Goal: Information Seeking & Learning: Learn about a topic

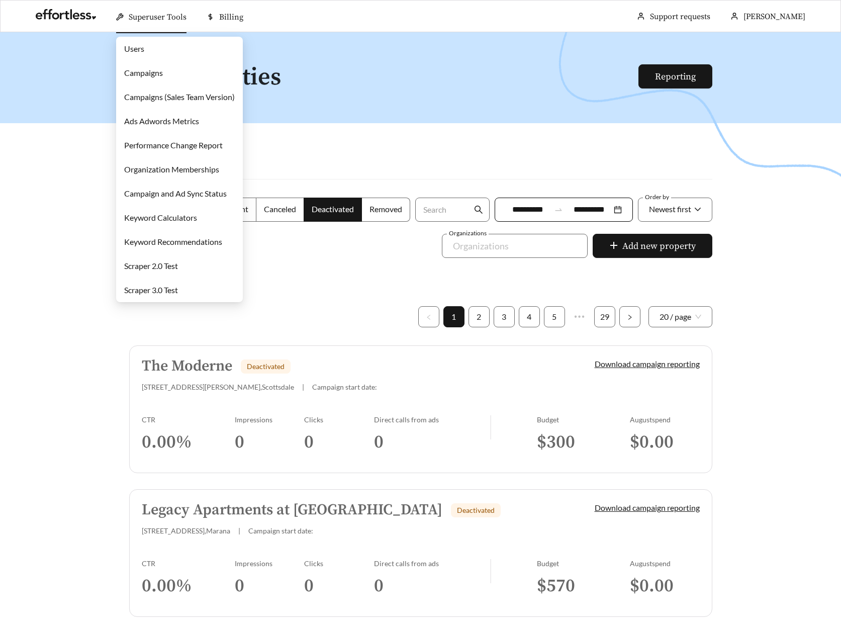
click at [156, 68] on link "Campaigns" at bounding box center [143, 73] width 39 height 10
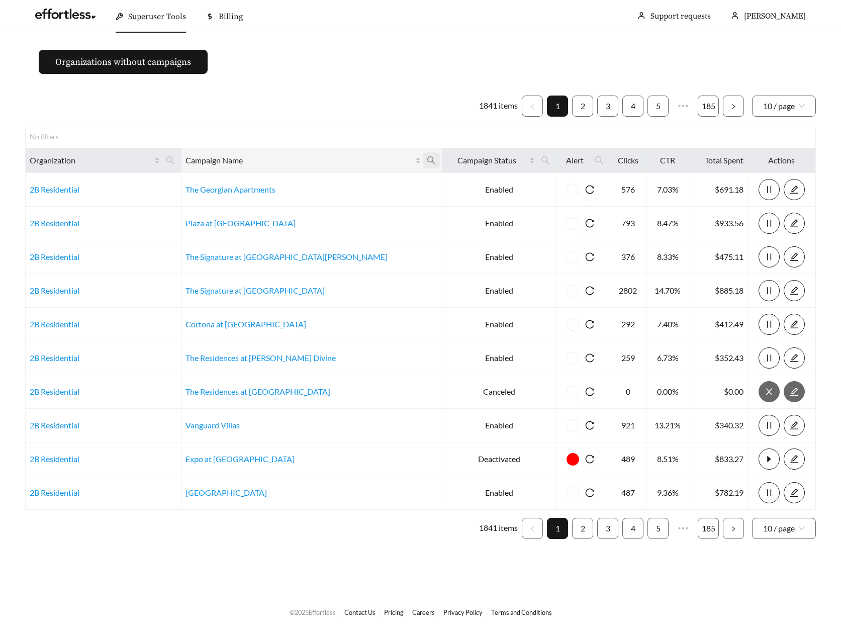
click at [427, 159] on icon "search" at bounding box center [431, 160] width 9 height 9
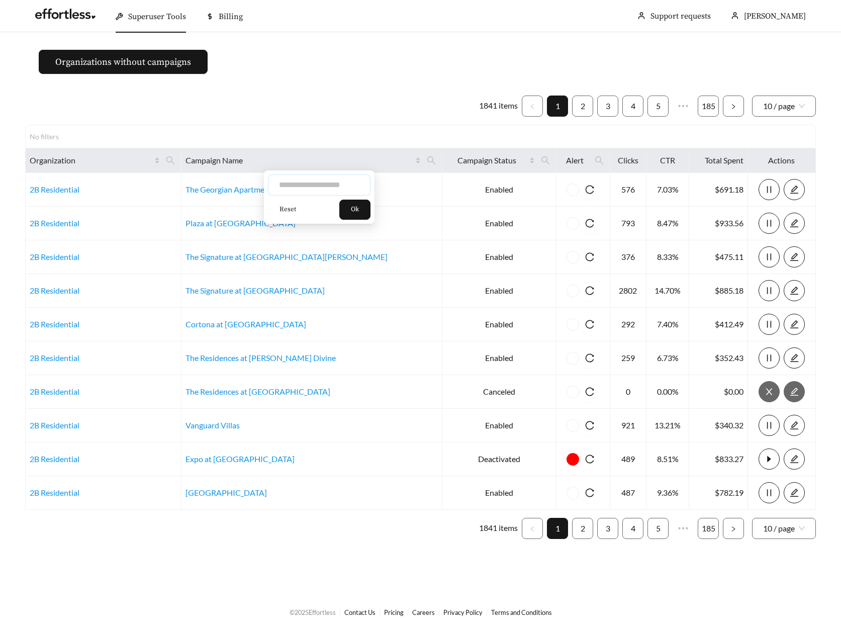
click at [312, 195] on input "text" at bounding box center [319, 184] width 103 height 21
type input "******"
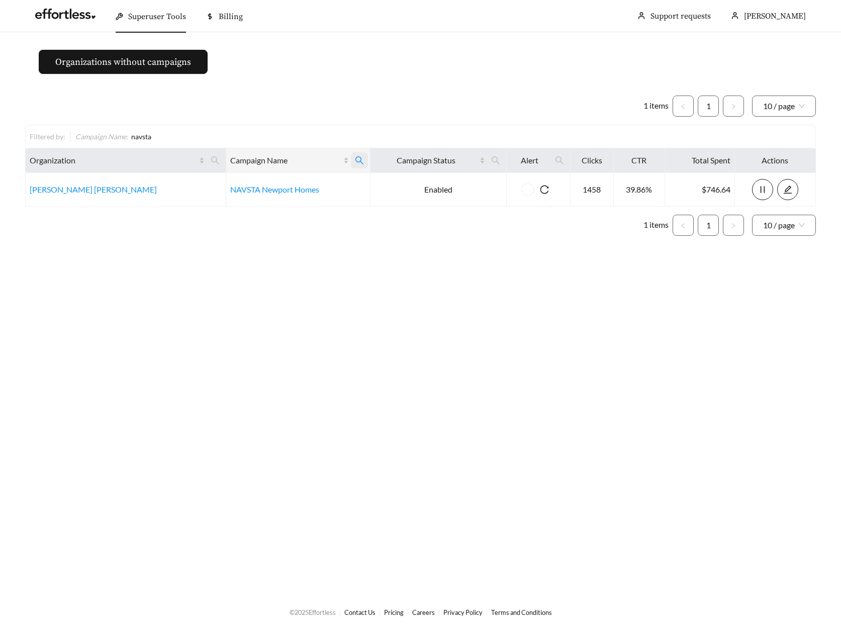
click at [351, 164] on span at bounding box center [359, 160] width 17 height 16
click at [263, 215] on button "Reset" at bounding box center [267, 209] width 40 height 20
click at [294, 189] on input "text" at bounding box center [298, 184] width 103 height 21
click at [209, 234] on ul "1 items 1 10 / page" at bounding box center [420, 225] width 790 height 21
click at [355, 156] on icon "search" at bounding box center [359, 160] width 8 height 8
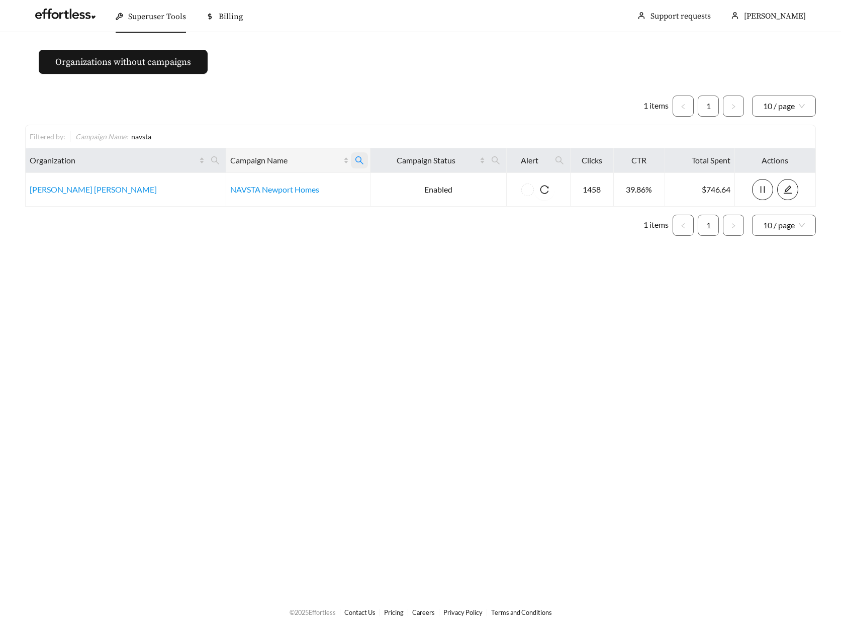
type input "******"
click at [271, 208] on span "Reset" at bounding box center [267, 210] width 17 height 10
click at [345, 209] on button "Ok" at bounding box center [334, 209] width 31 height 20
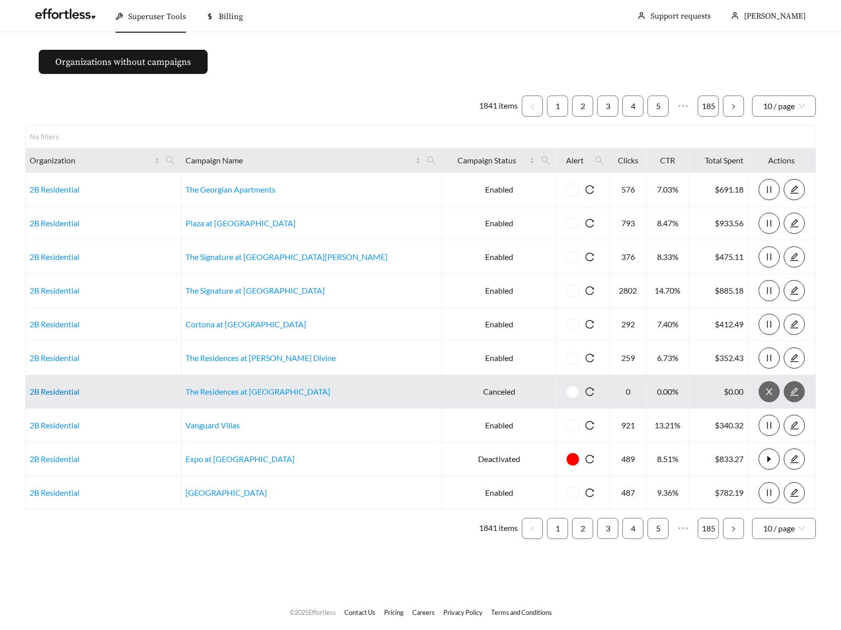
click at [58, 393] on link "2B Residential" at bounding box center [55, 391] width 50 height 10
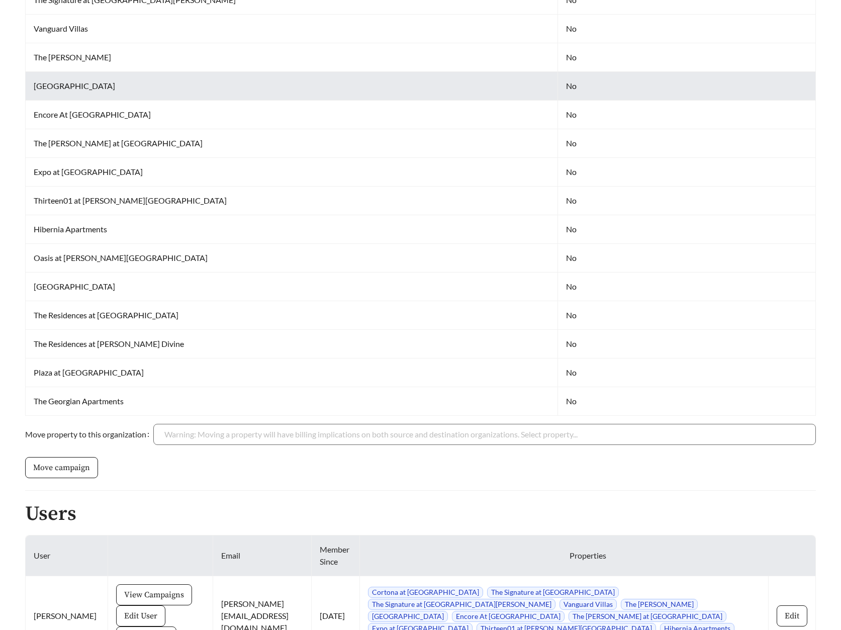
scroll to position [783, 0]
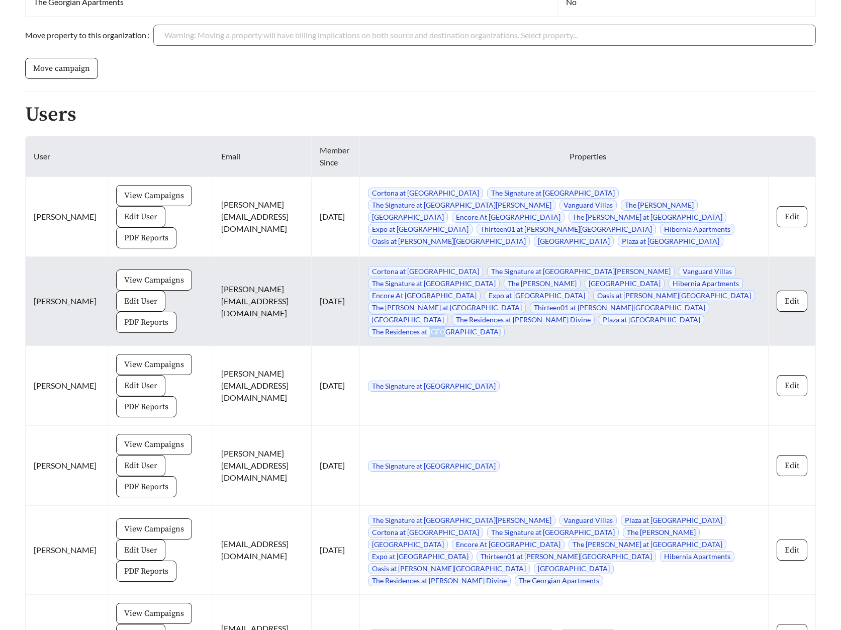
click at [126, 316] on span "PDF Reports" at bounding box center [146, 322] width 44 height 12
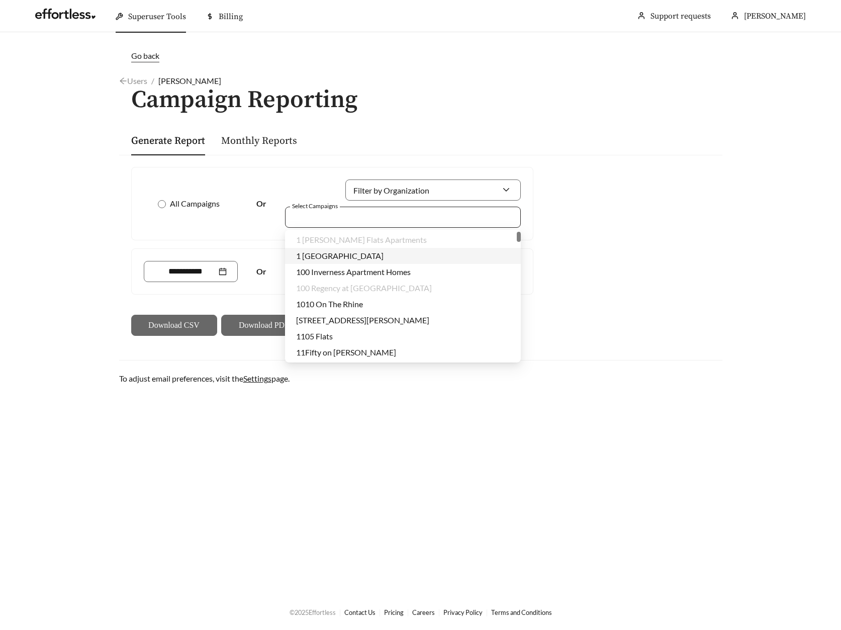
click at [325, 215] on div at bounding box center [395, 217] width 213 height 14
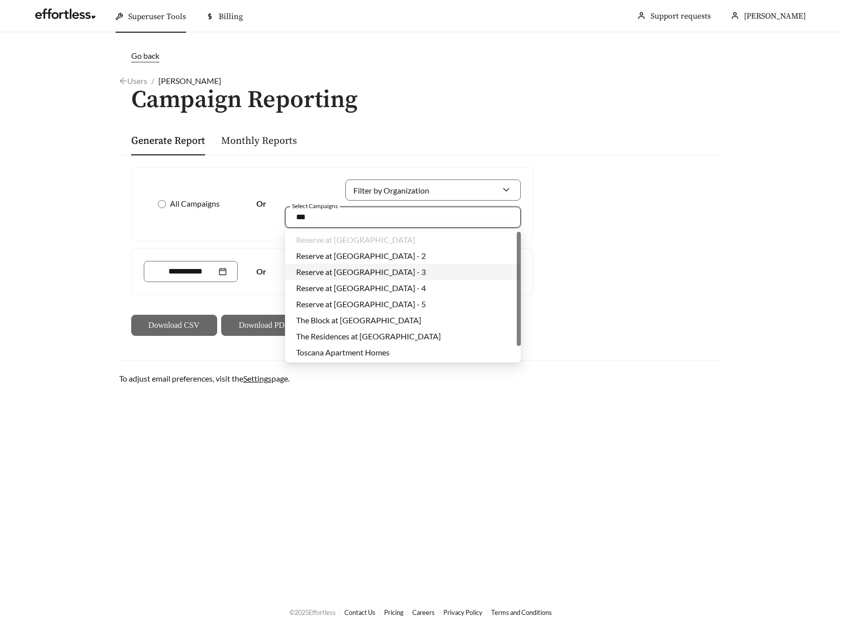
type input "**"
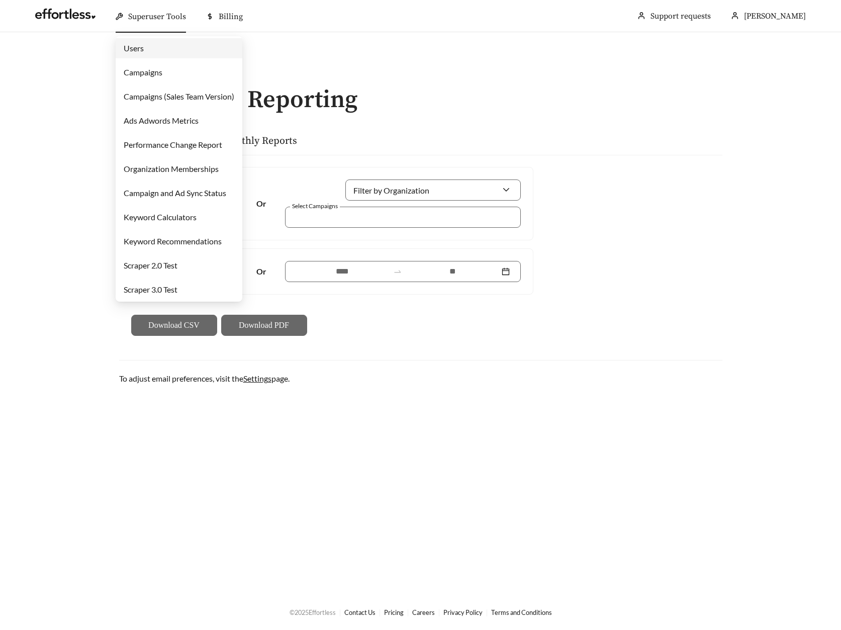
click at [144, 53] on link "Users" at bounding box center [134, 48] width 20 height 10
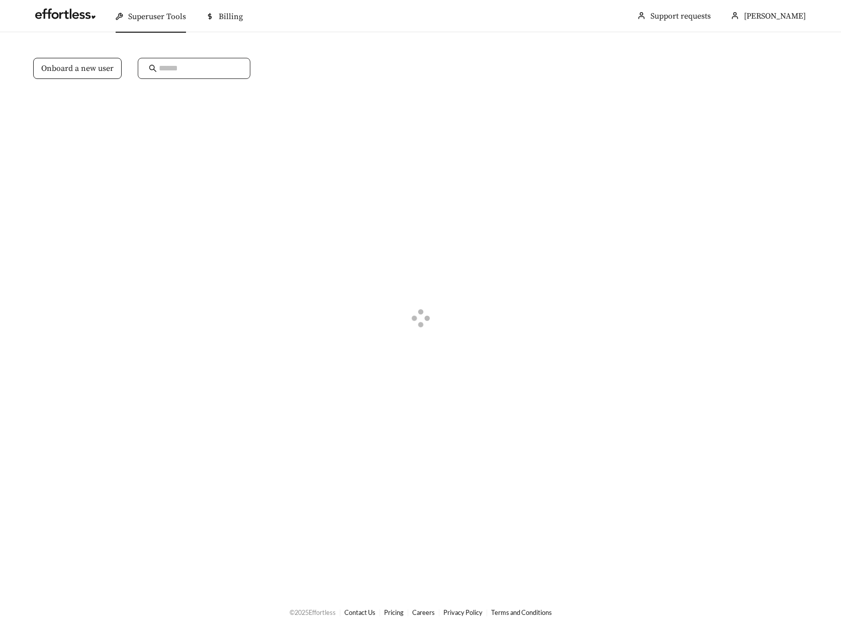
click at [156, 70] on span at bounding box center [194, 68] width 113 height 21
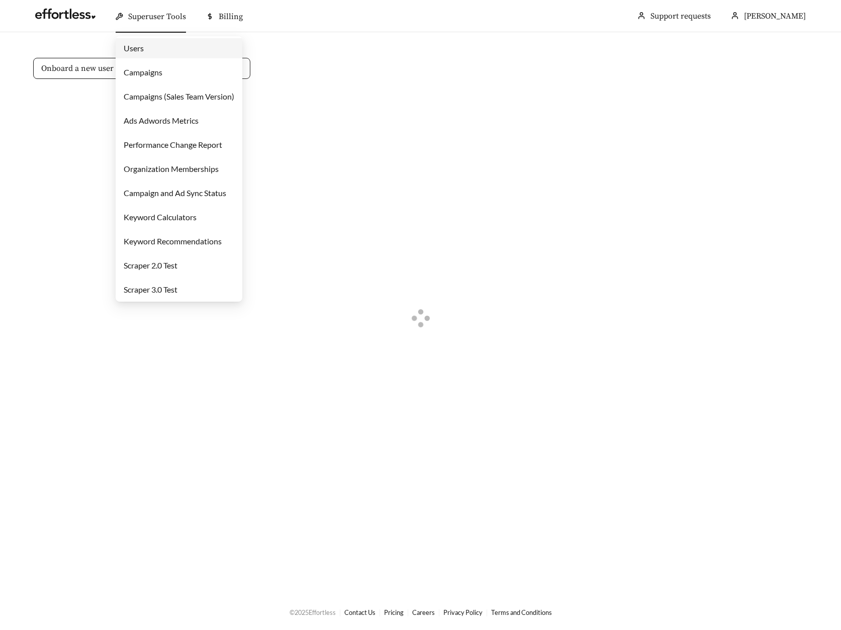
click at [157, 78] on span at bounding box center [194, 68] width 113 height 21
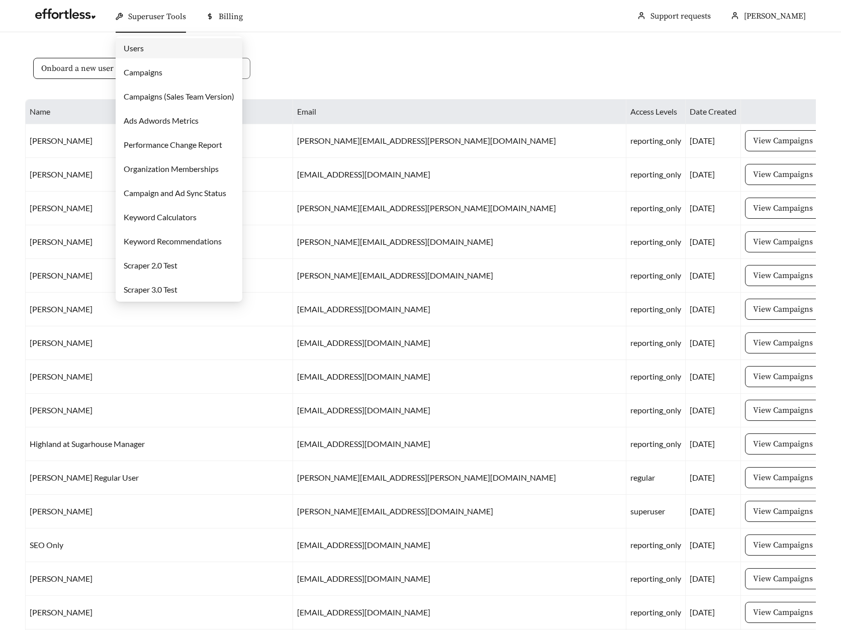
click at [158, 73] on link "Campaigns" at bounding box center [143, 72] width 39 height 10
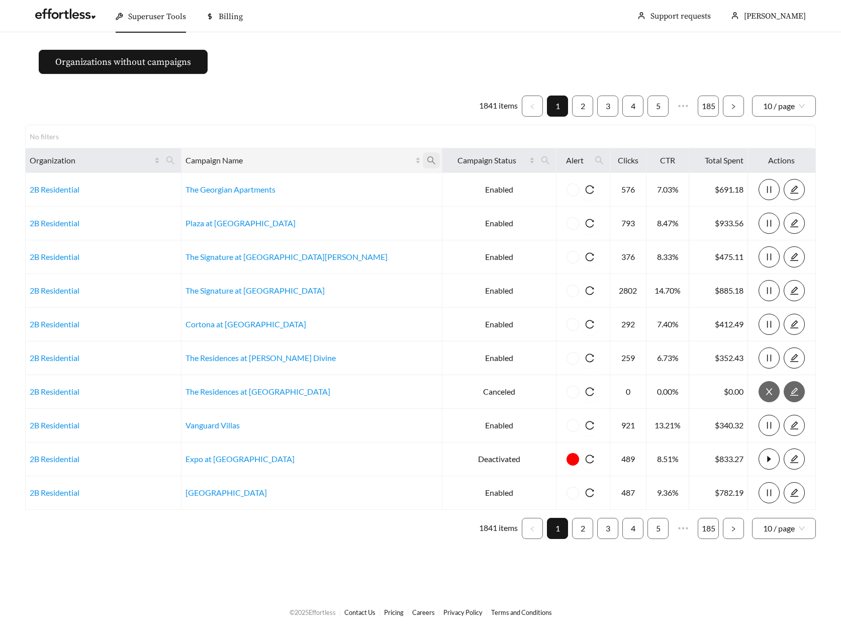
click at [423, 165] on span at bounding box center [431, 160] width 17 height 16
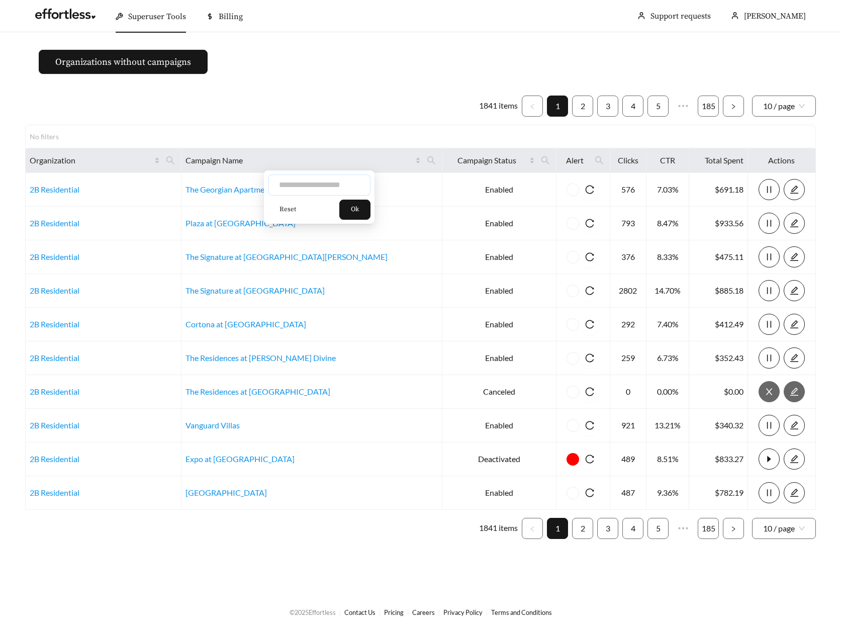
click at [342, 178] on input "text" at bounding box center [319, 184] width 103 height 21
type input "***"
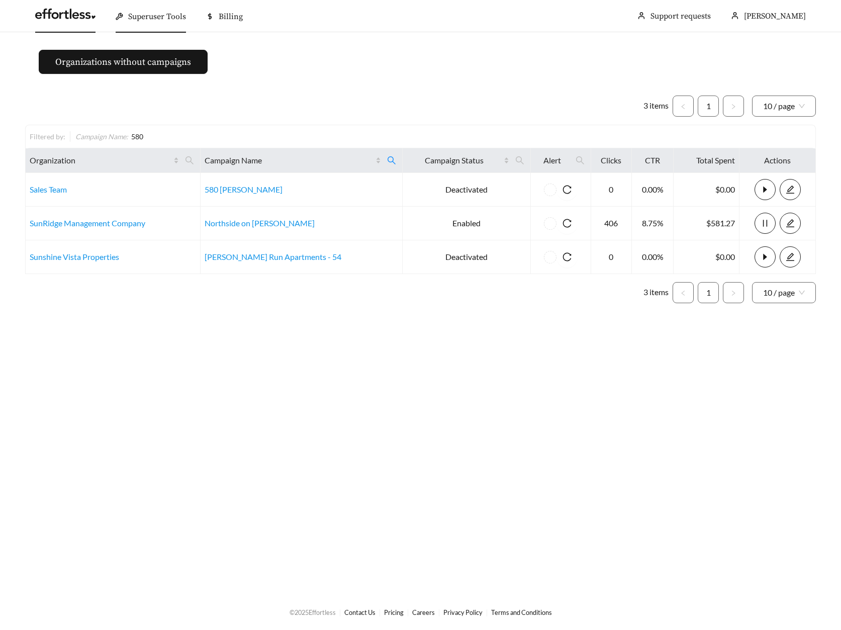
click at [55, 14] on link at bounding box center [65, 17] width 60 height 10
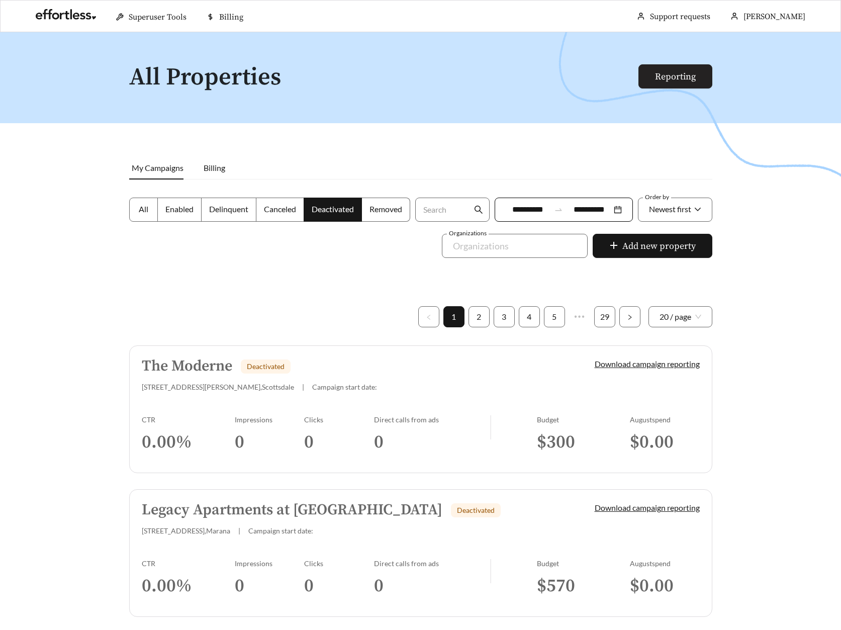
click at [680, 82] on link "Reporting" at bounding box center [675, 77] width 41 height 12
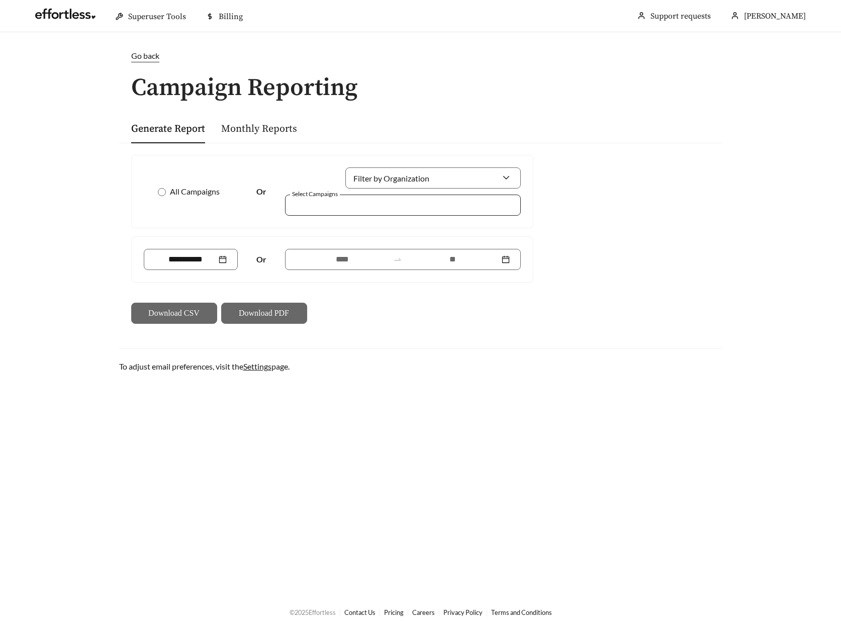
click at [347, 209] on div at bounding box center [395, 205] width 213 height 14
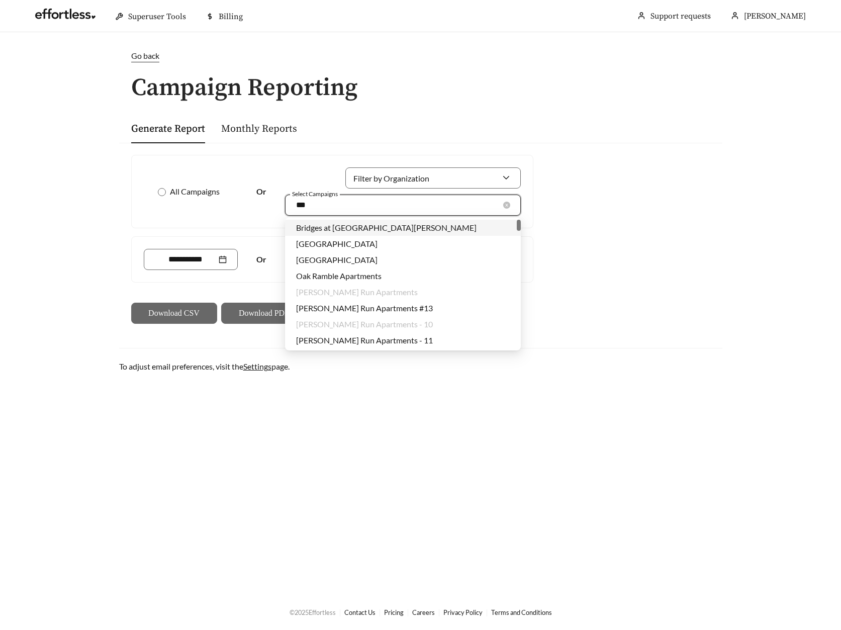
type input "****"
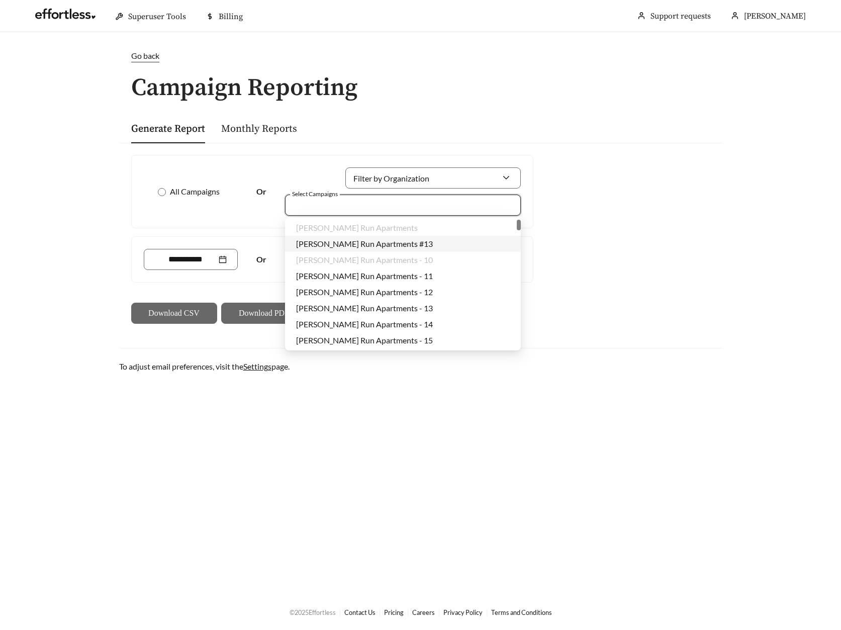
click at [79, 397] on main "Go back Campaign Reporting Generate Report Monthly Reports All Campaigns Or Fil…" at bounding box center [420, 312] width 841 height 561
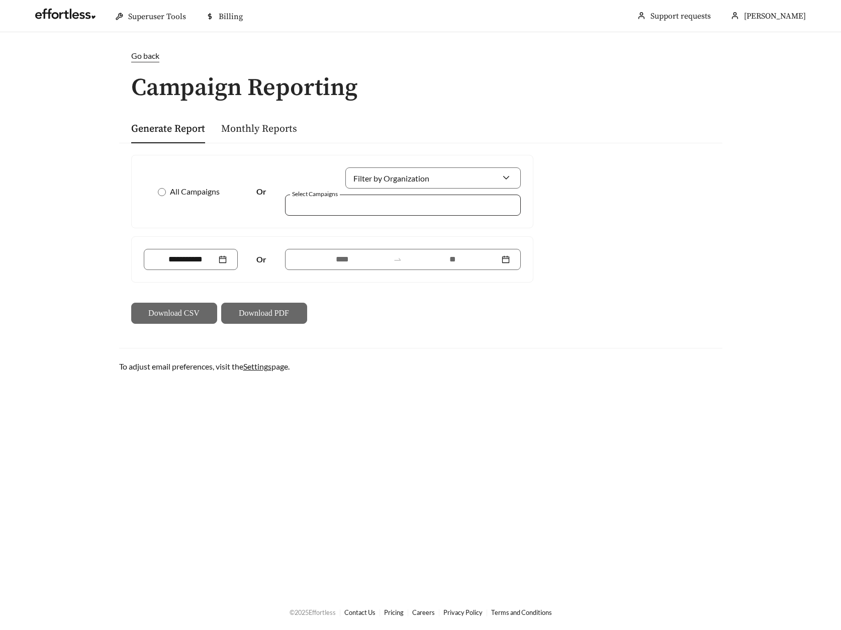
click at [415, 202] on div at bounding box center [395, 205] width 213 height 14
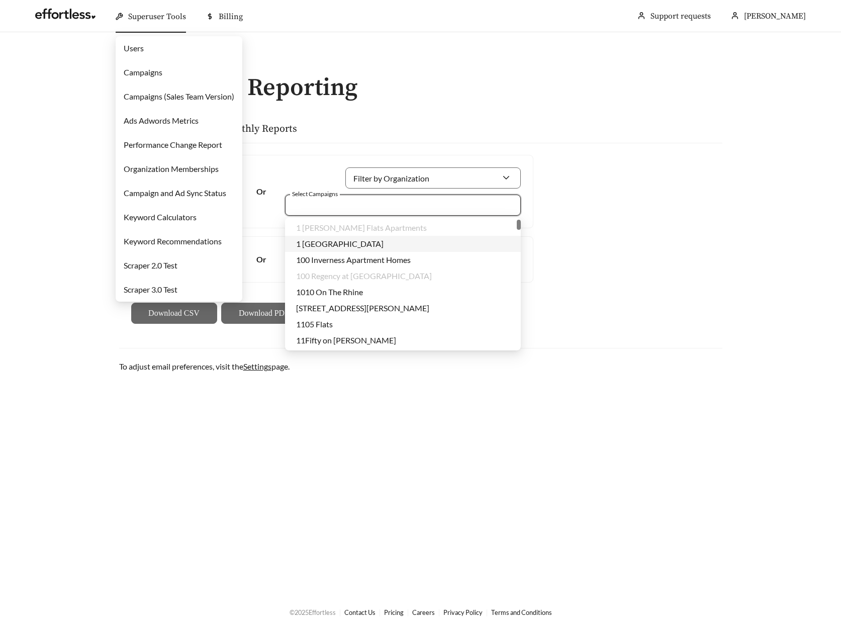
click at [151, 74] on link "Campaigns" at bounding box center [143, 72] width 39 height 10
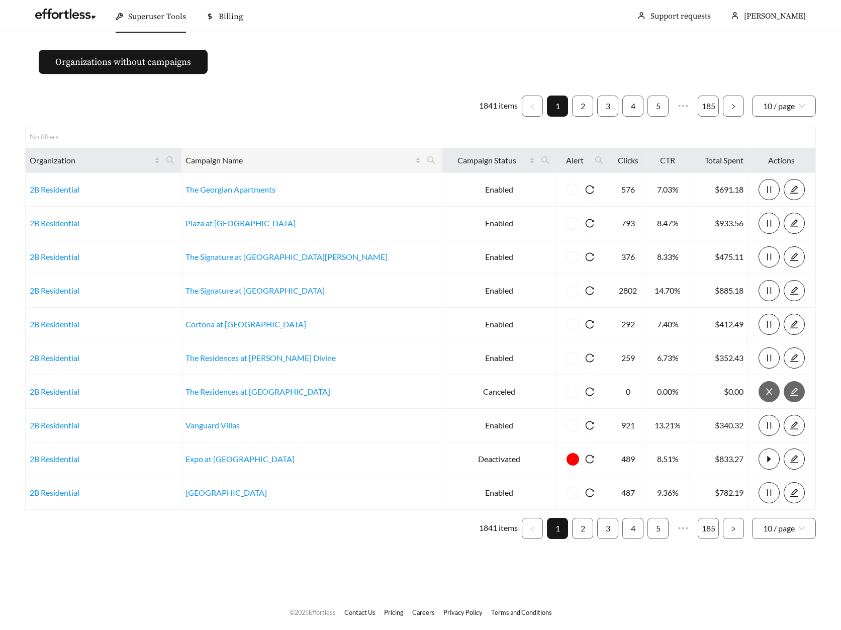
click at [370, 168] on th "Campaign Name" at bounding box center [311, 160] width 261 height 25
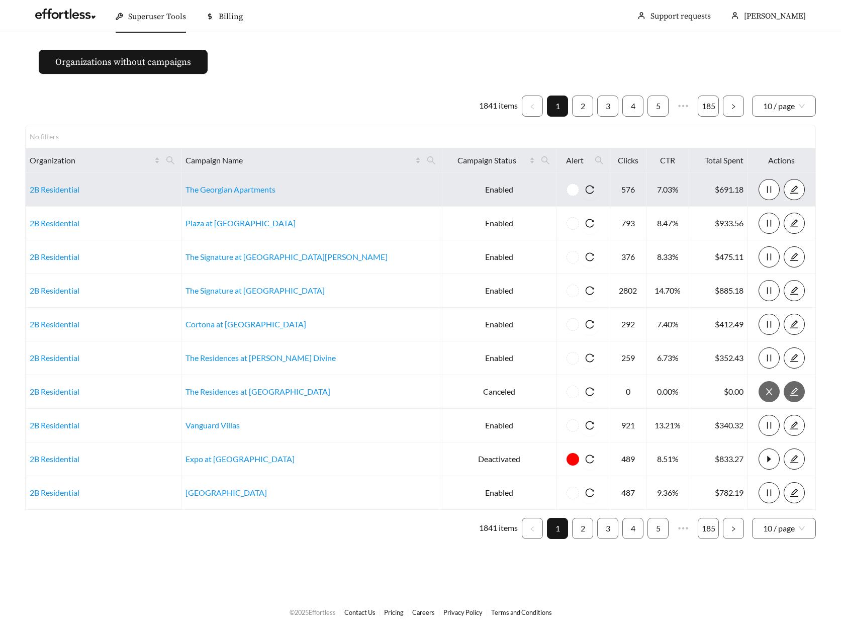
click at [325, 173] on td "The Georgian Apartments" at bounding box center [311, 190] width 261 height 34
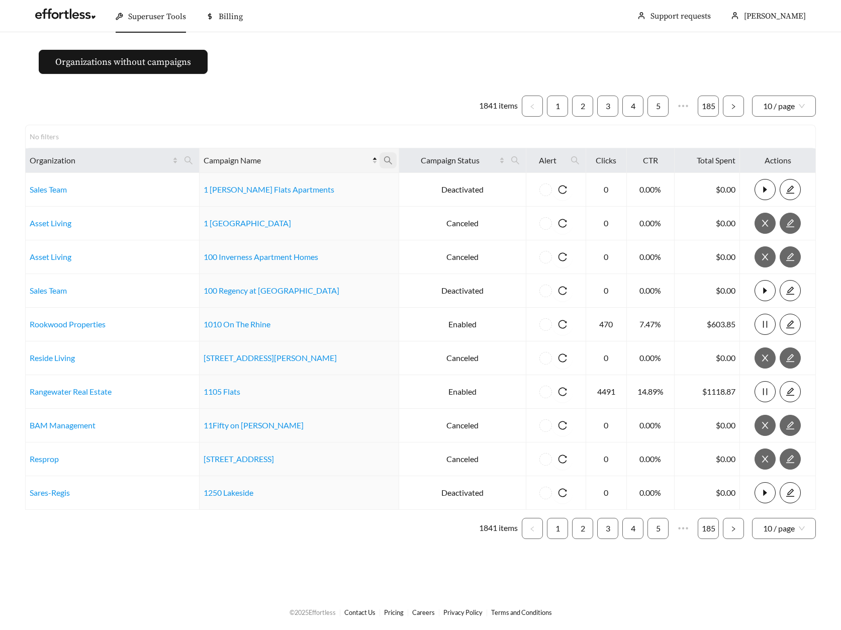
click at [383, 157] on icon "search" at bounding box center [387, 160] width 9 height 9
click at [340, 184] on input "text" at bounding box center [319, 184] width 103 height 21
type input "******"
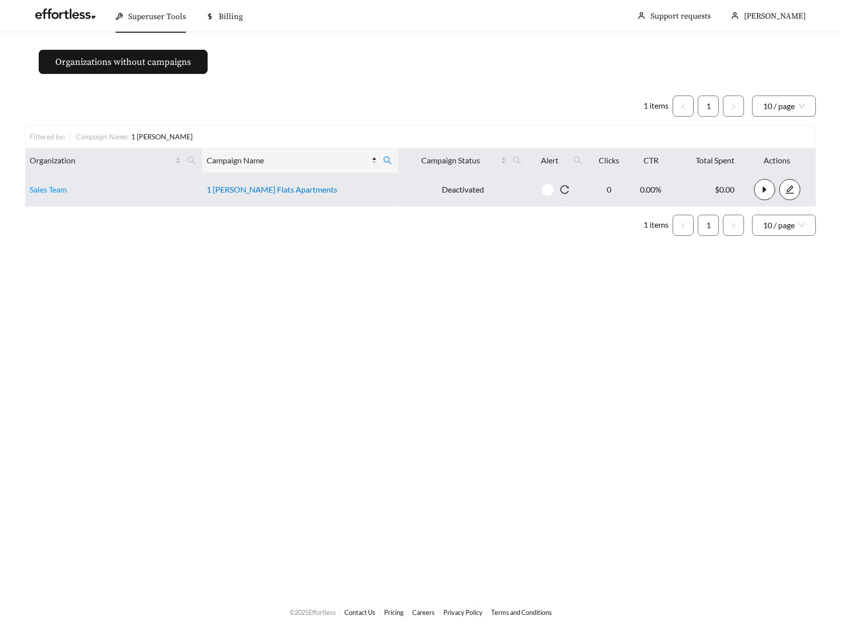
click at [265, 189] on link "1 Kennedy Flats Apartments" at bounding box center [272, 189] width 131 height 10
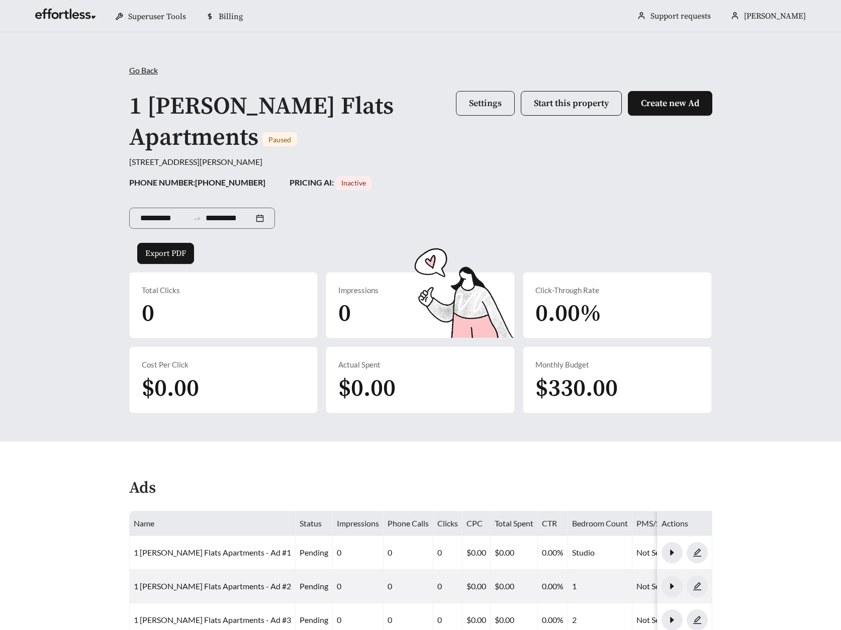
click at [489, 102] on span "Settings" at bounding box center [485, 103] width 33 height 12
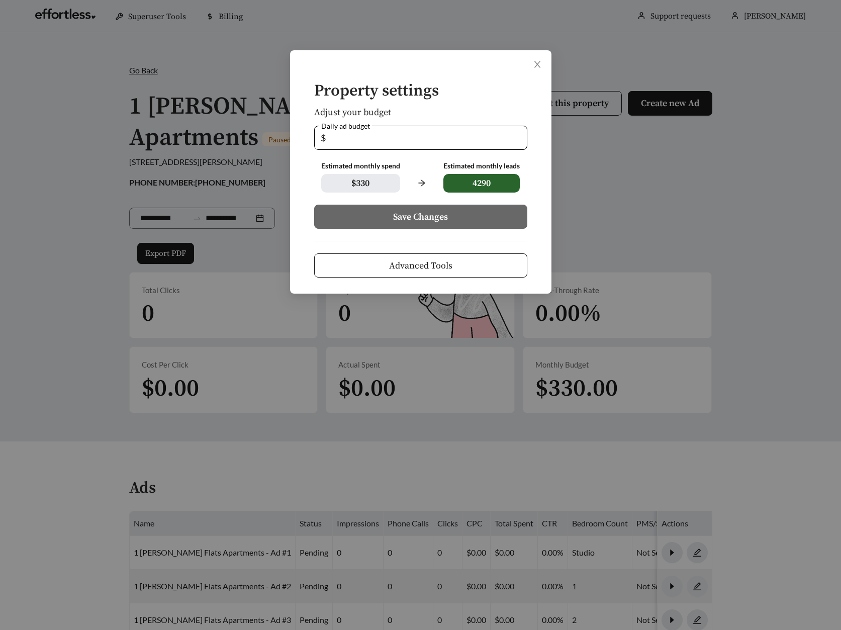
click at [423, 273] on button "Advanced Tools" at bounding box center [420, 265] width 213 height 24
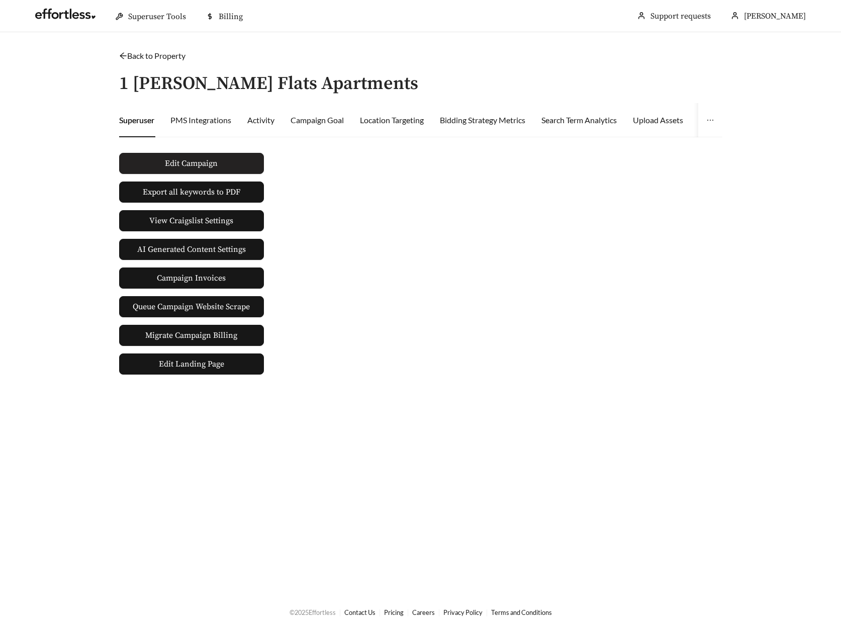
click at [178, 153] on button "Edit Campaign" at bounding box center [191, 163] width 145 height 21
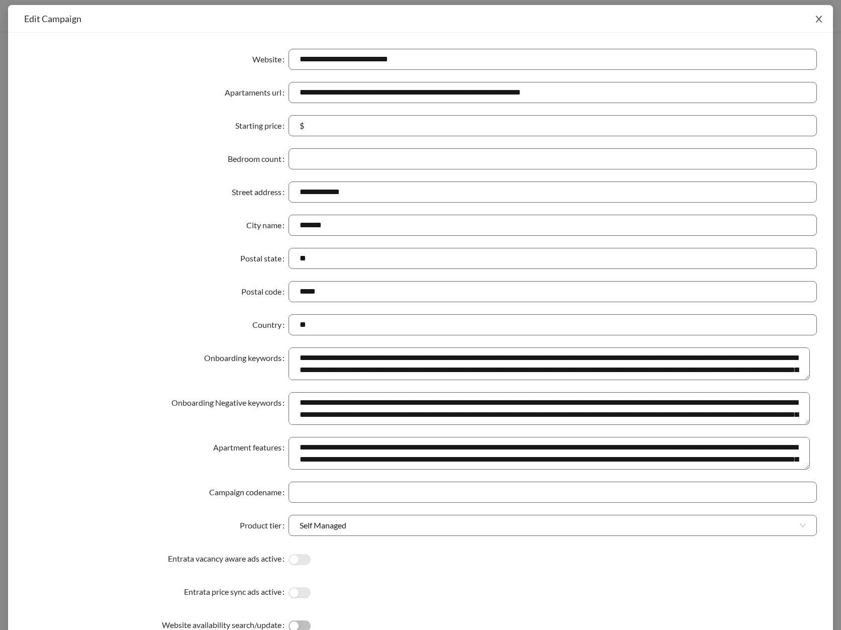
click at [823, 20] on icon "close" at bounding box center [818, 19] width 9 height 9
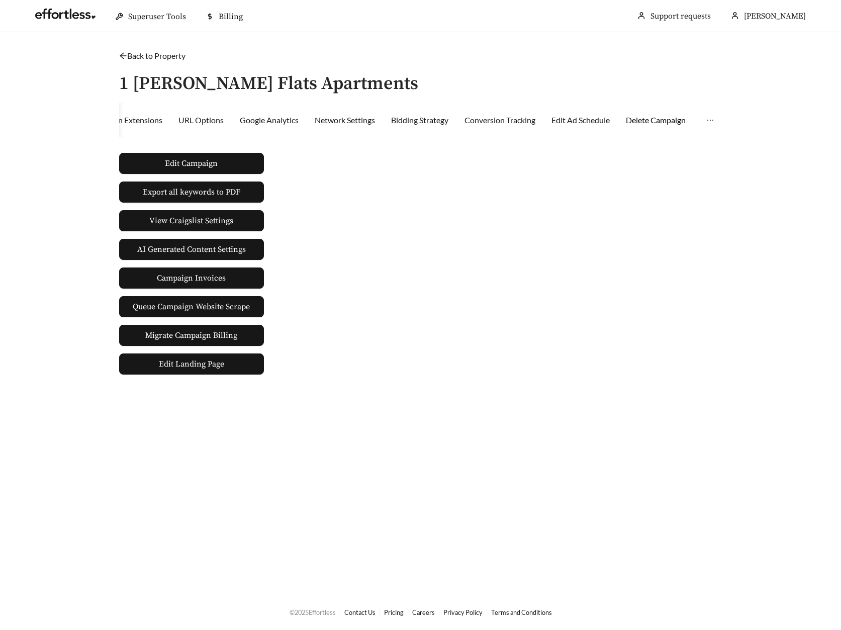
click at [674, 121] on div "Delete Campaign" at bounding box center [656, 120] width 60 height 12
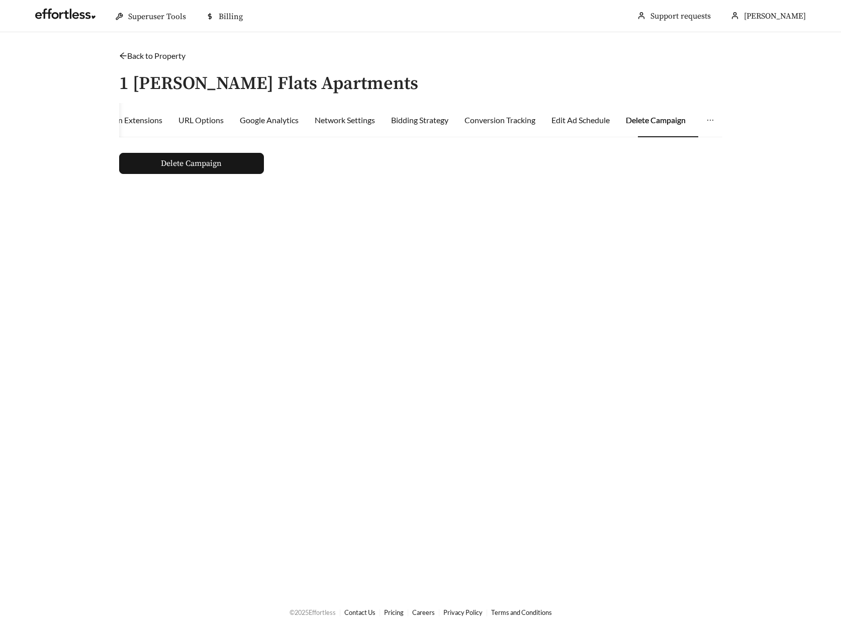
click at [120, 59] on icon "arrow-left" at bounding box center [123, 56] width 8 height 8
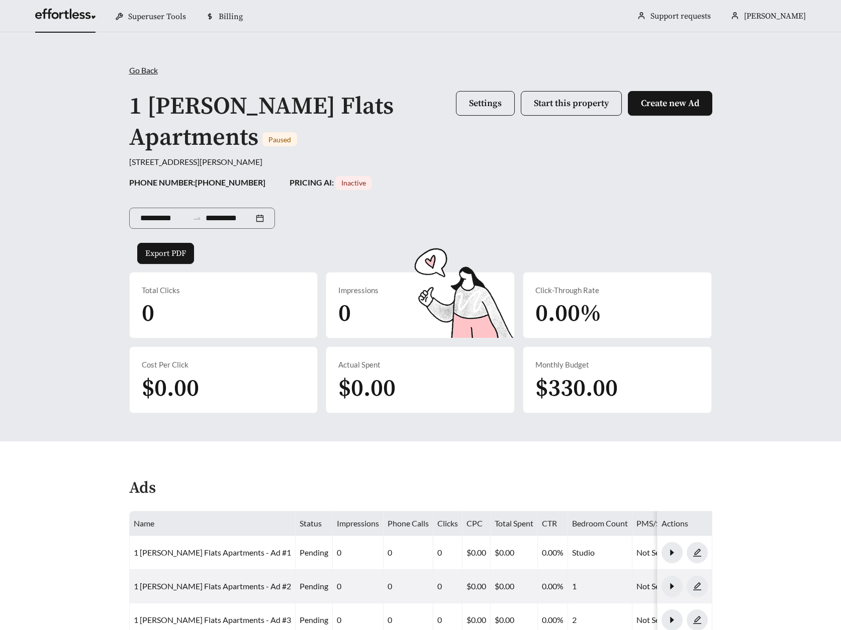
click at [67, 13] on link at bounding box center [65, 17] width 60 height 10
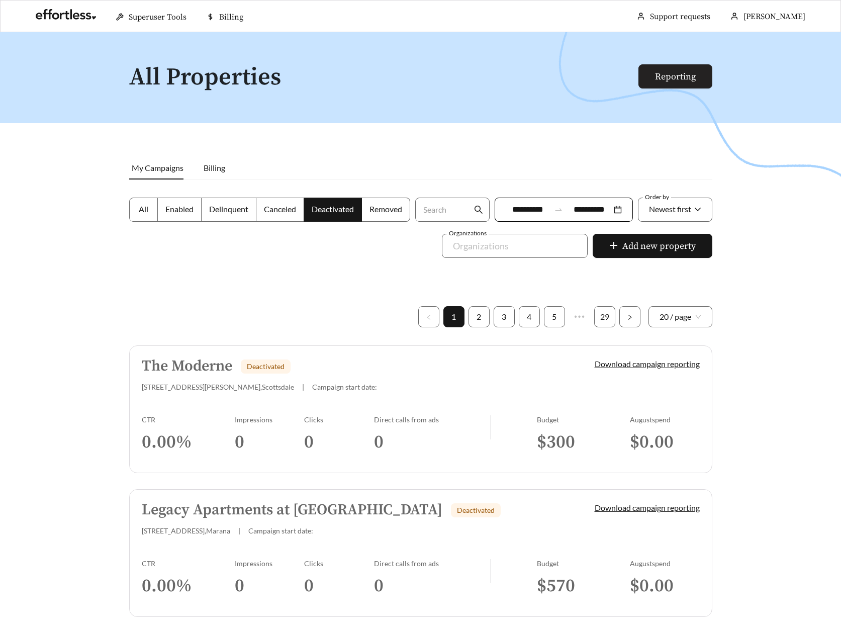
click at [660, 82] on link "Reporting" at bounding box center [675, 77] width 41 height 12
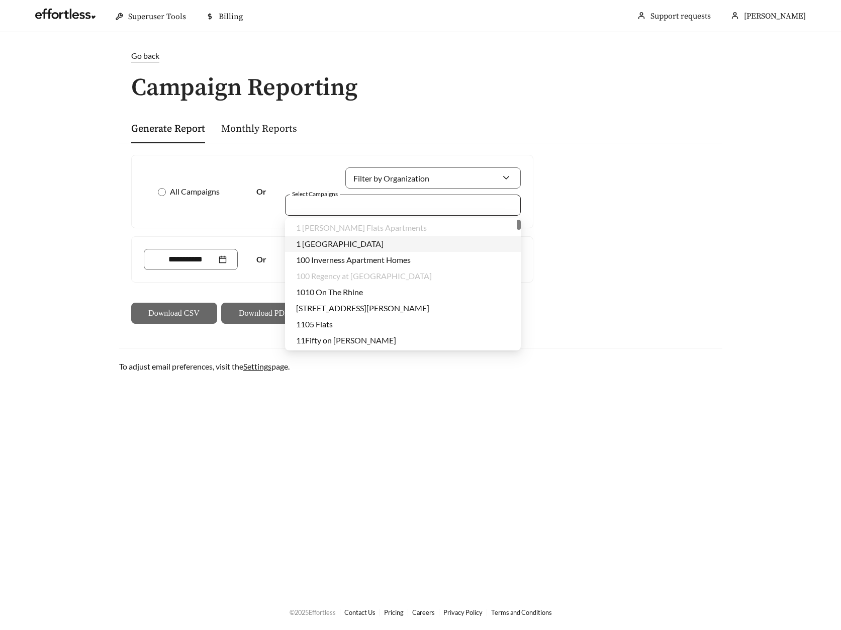
click at [375, 202] on div at bounding box center [395, 205] width 213 height 14
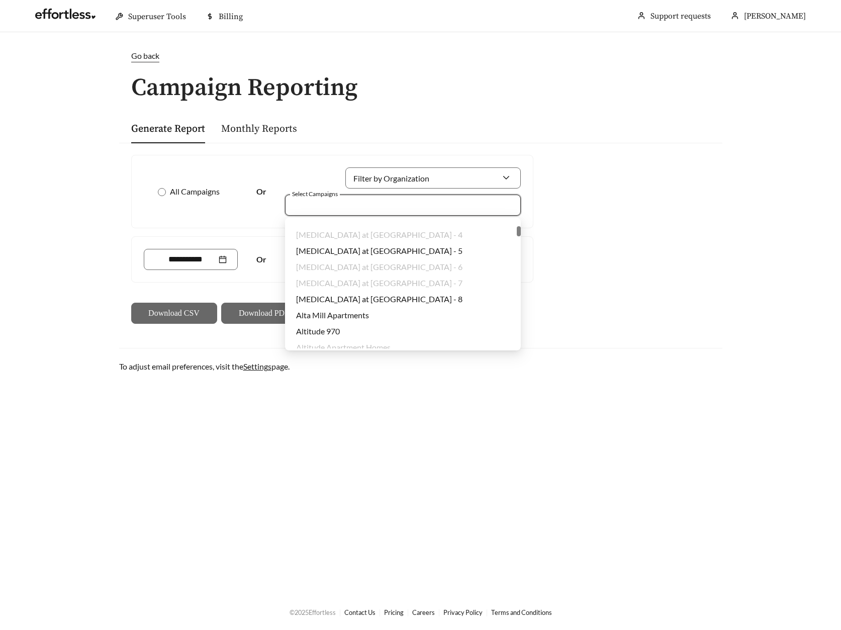
scroll to position [1245, 0]
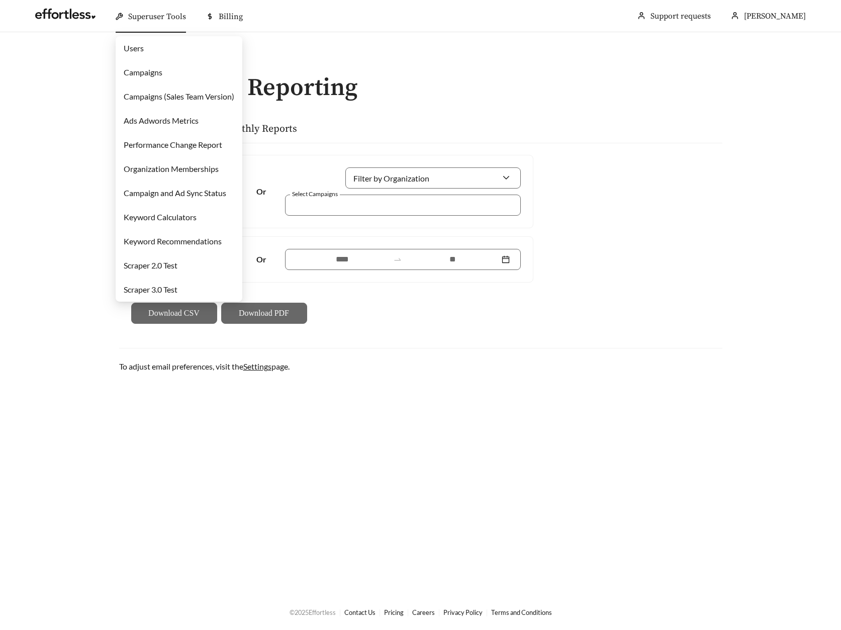
click at [150, 76] on link "Campaigns" at bounding box center [143, 72] width 39 height 10
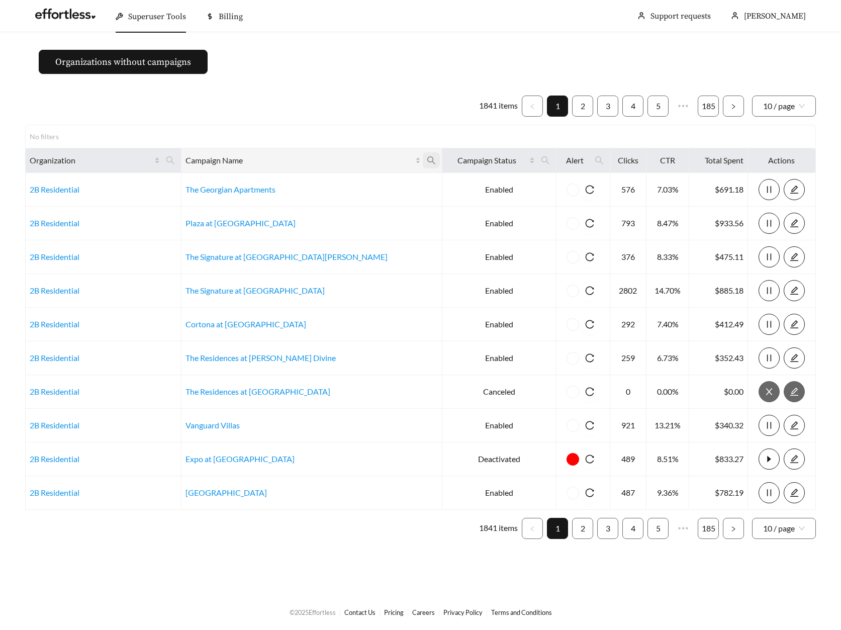
click at [427, 159] on icon "search" at bounding box center [431, 160] width 9 height 9
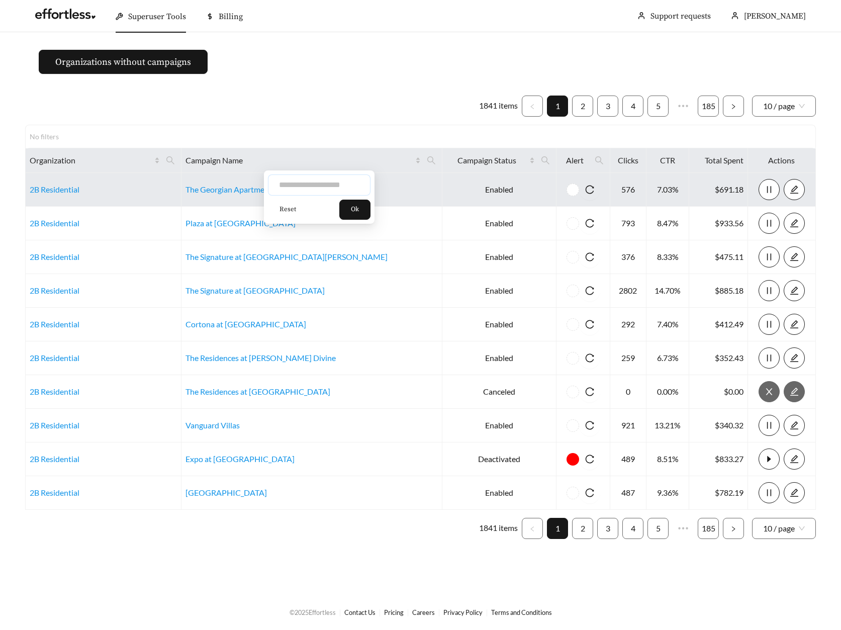
click at [348, 178] on input "text" at bounding box center [319, 184] width 103 height 21
type input "*****"
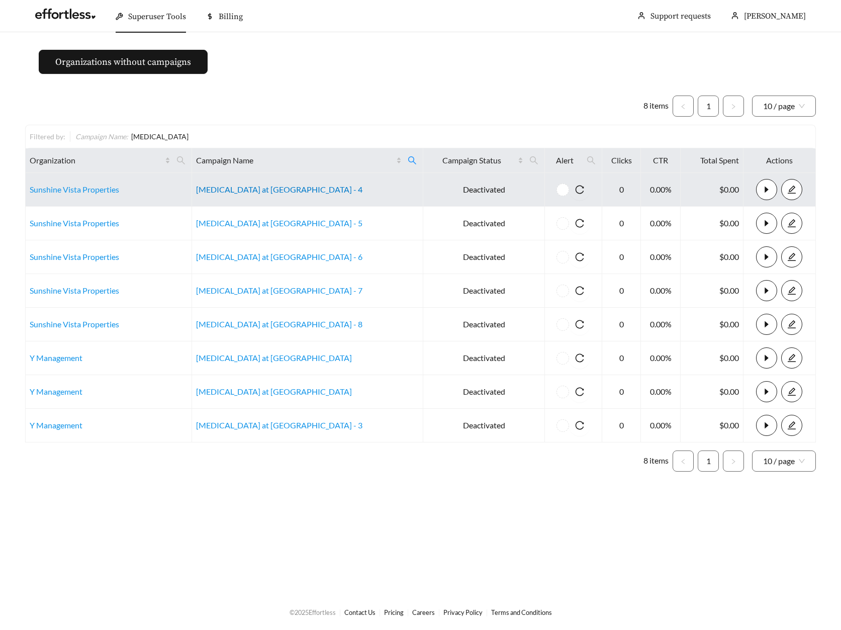
click at [272, 192] on link "Alora at West Palm - 4" at bounding box center [279, 189] width 166 height 10
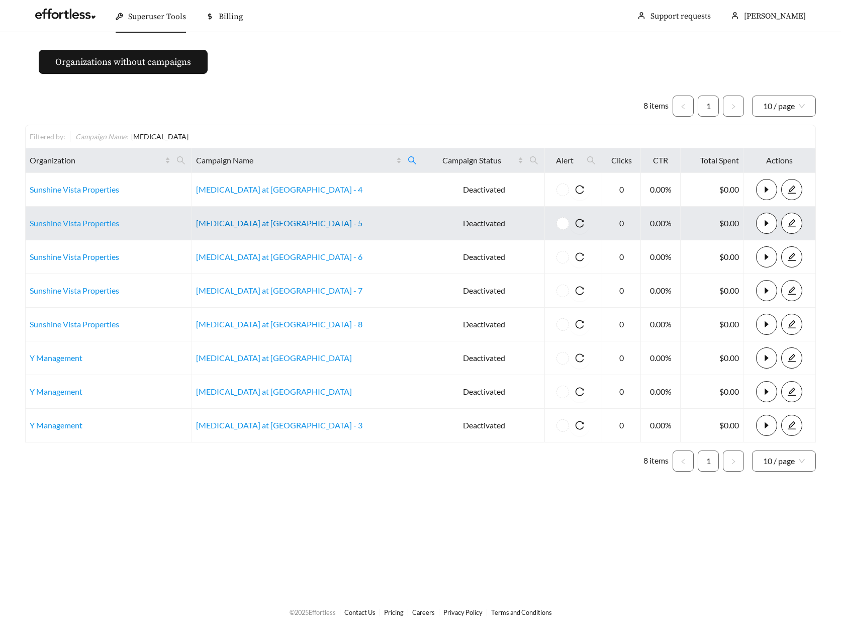
click at [249, 227] on link "Alora at West Palm - 5" at bounding box center [279, 223] width 166 height 10
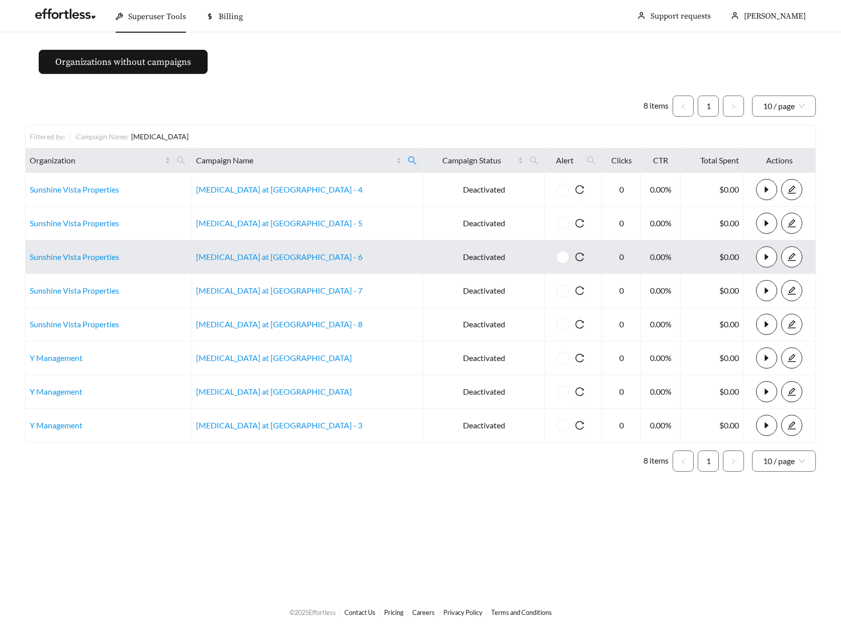
click at [280, 250] on td "[MEDICAL_DATA] at [GEOGRAPHIC_DATA] - 6" at bounding box center [307, 257] width 231 height 34
click at [276, 256] on link "[MEDICAL_DATA] at [GEOGRAPHIC_DATA] - 6" at bounding box center [279, 257] width 166 height 10
